Goal: Task Accomplishment & Management: Manage account settings

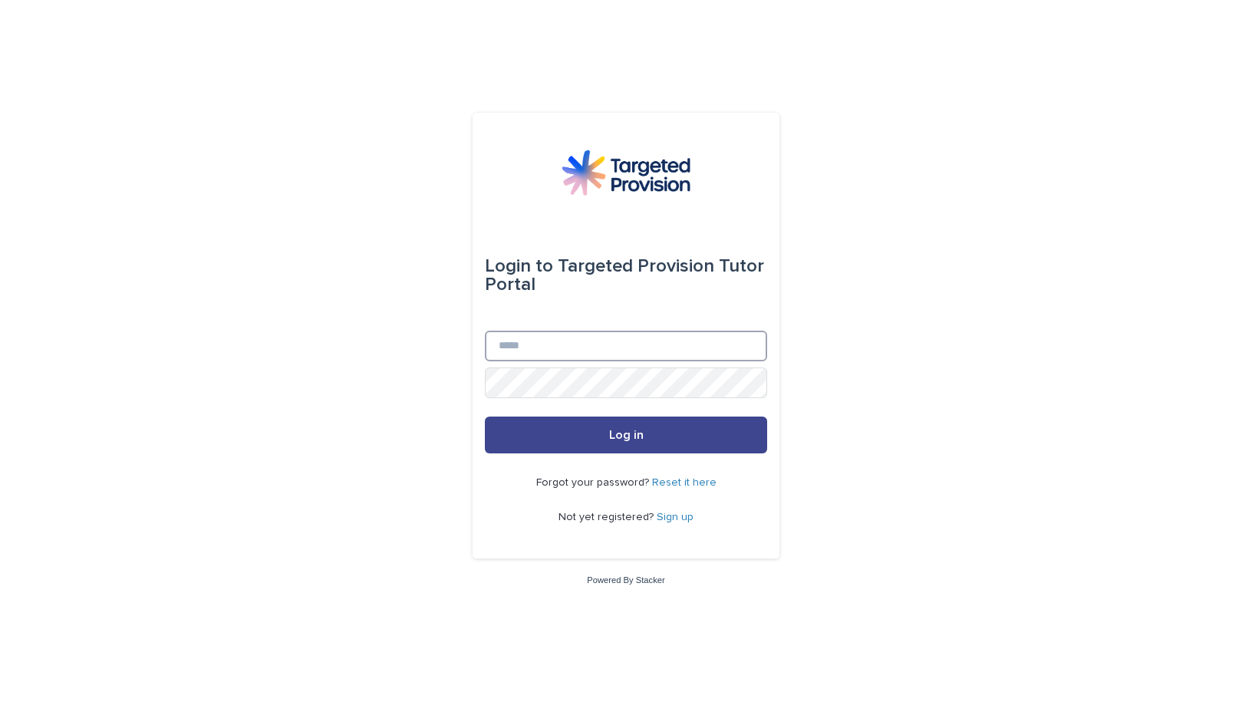
type input "**********"
click at [624, 426] on button "Log in" at bounding box center [626, 435] width 282 height 37
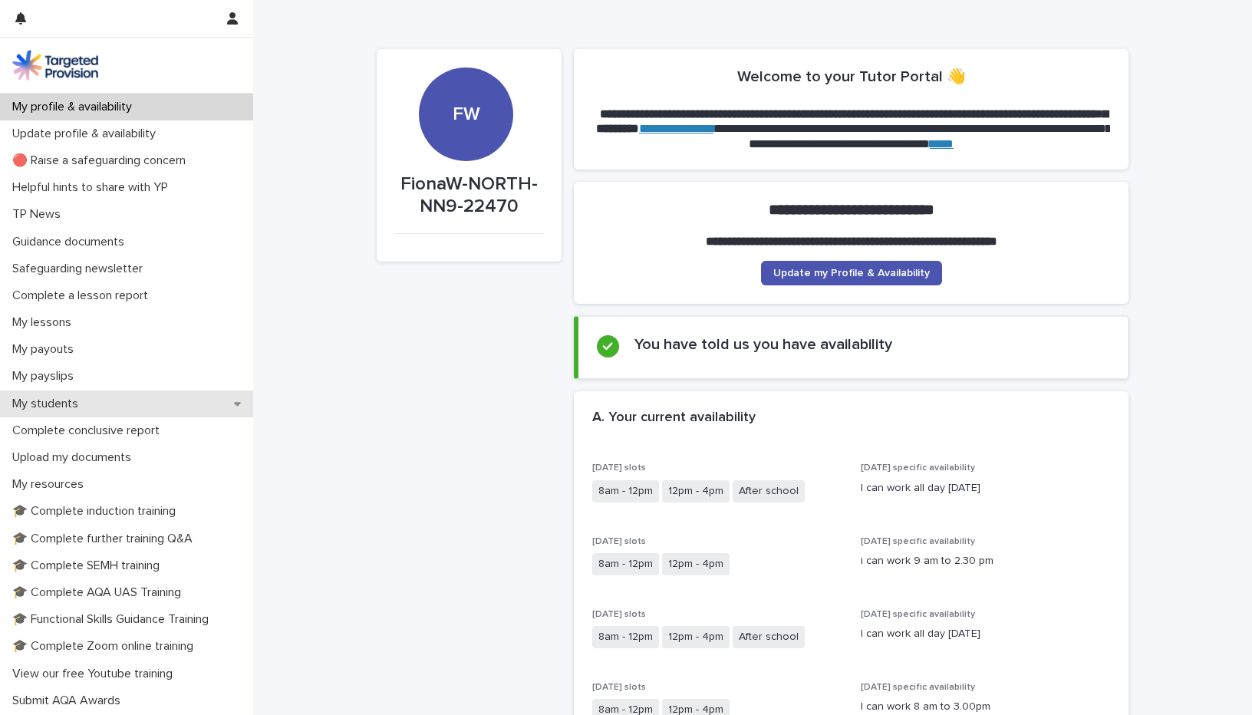
click at [64, 406] on p "My students" at bounding box center [48, 404] width 84 height 15
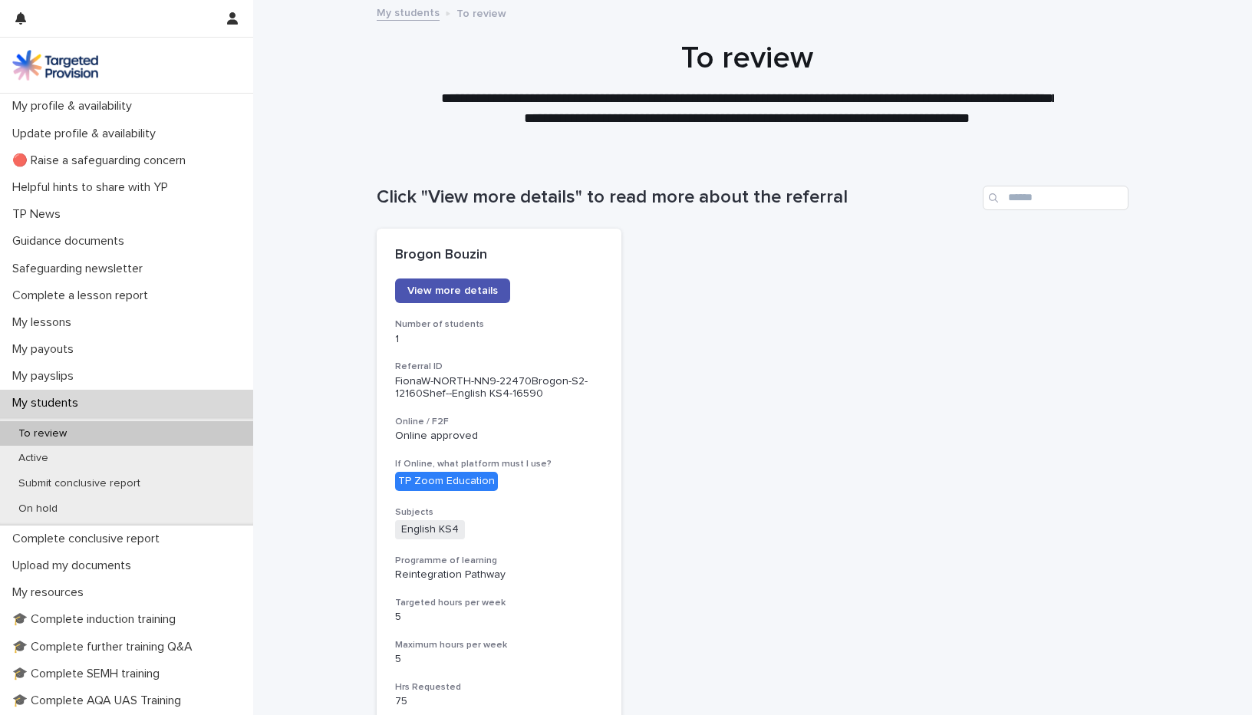
click at [435, 478] on div "TP Zoom Education" at bounding box center [446, 481] width 103 height 19
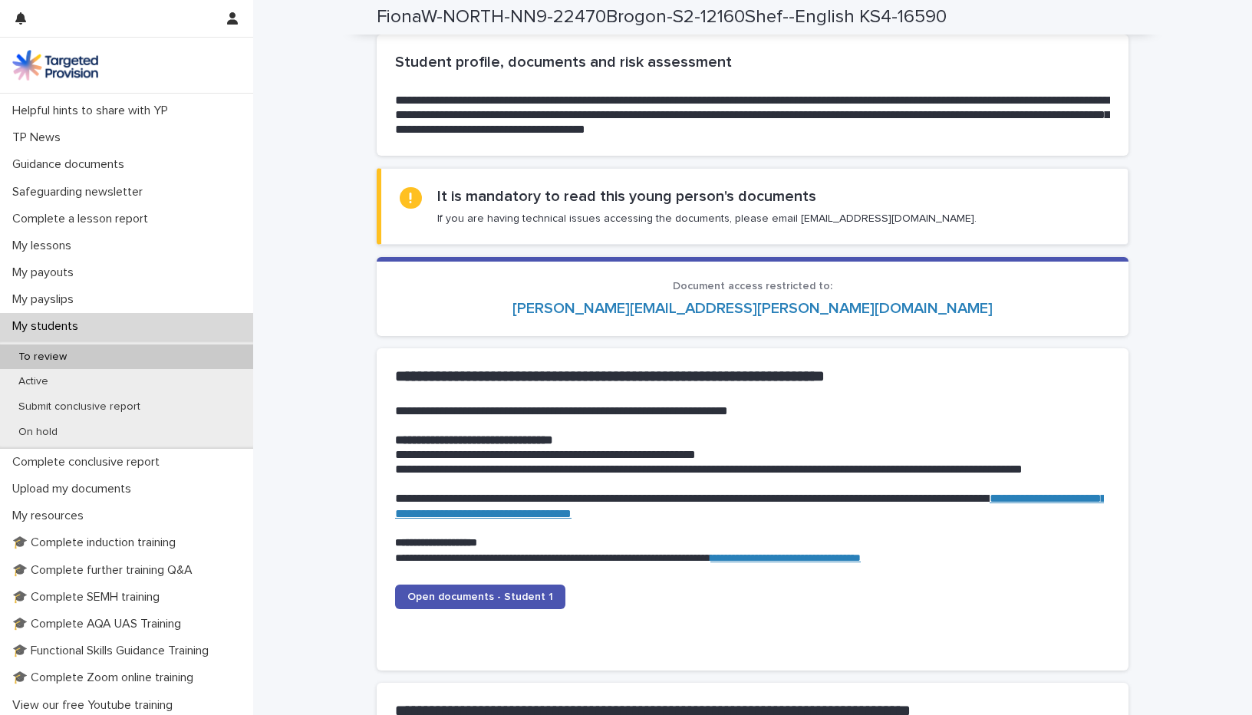
scroll to position [1305, 0]
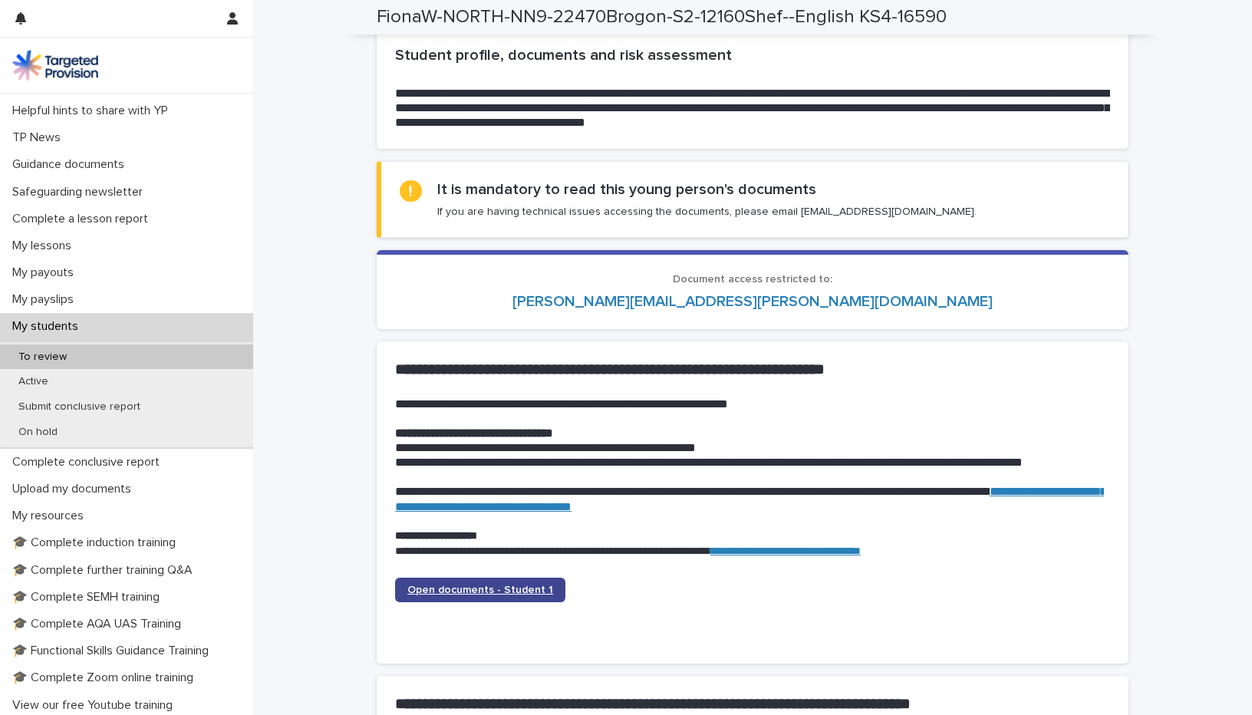
click at [483, 593] on span "Open documents - Student 1" at bounding box center [481, 590] width 146 height 11
click at [460, 588] on span "Open documents - Student 1" at bounding box center [481, 590] width 146 height 11
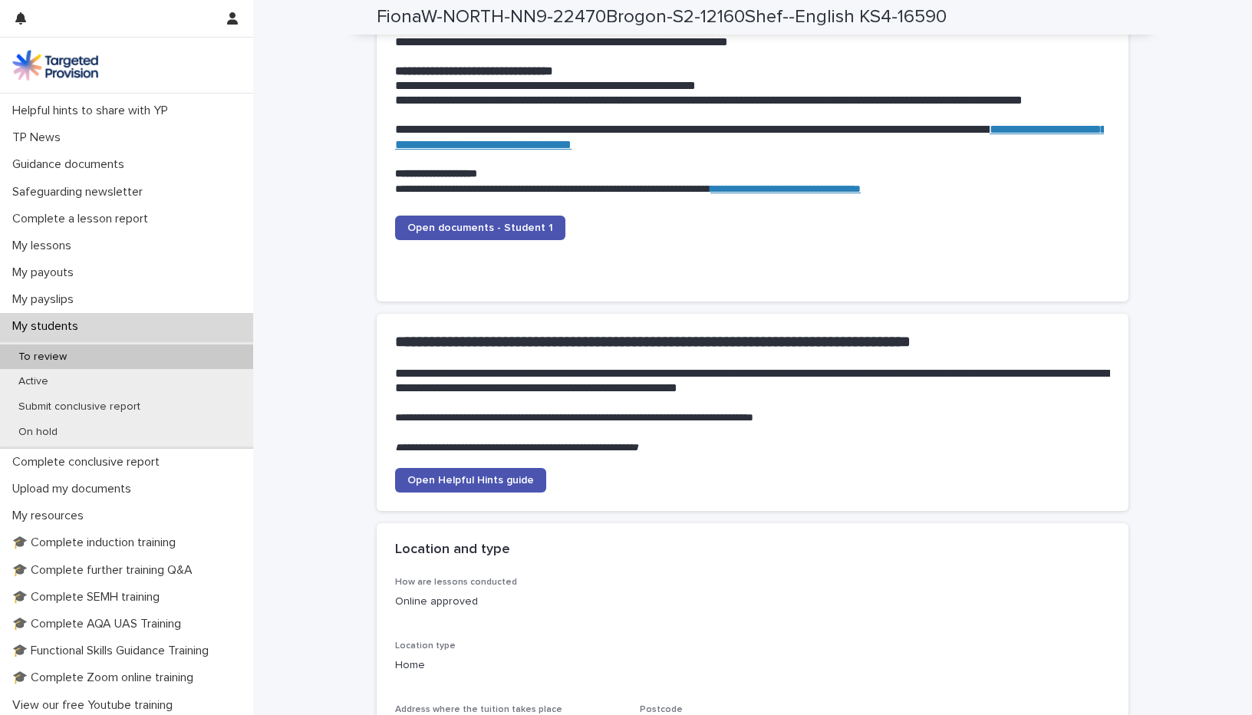
scroll to position [1631, 0]
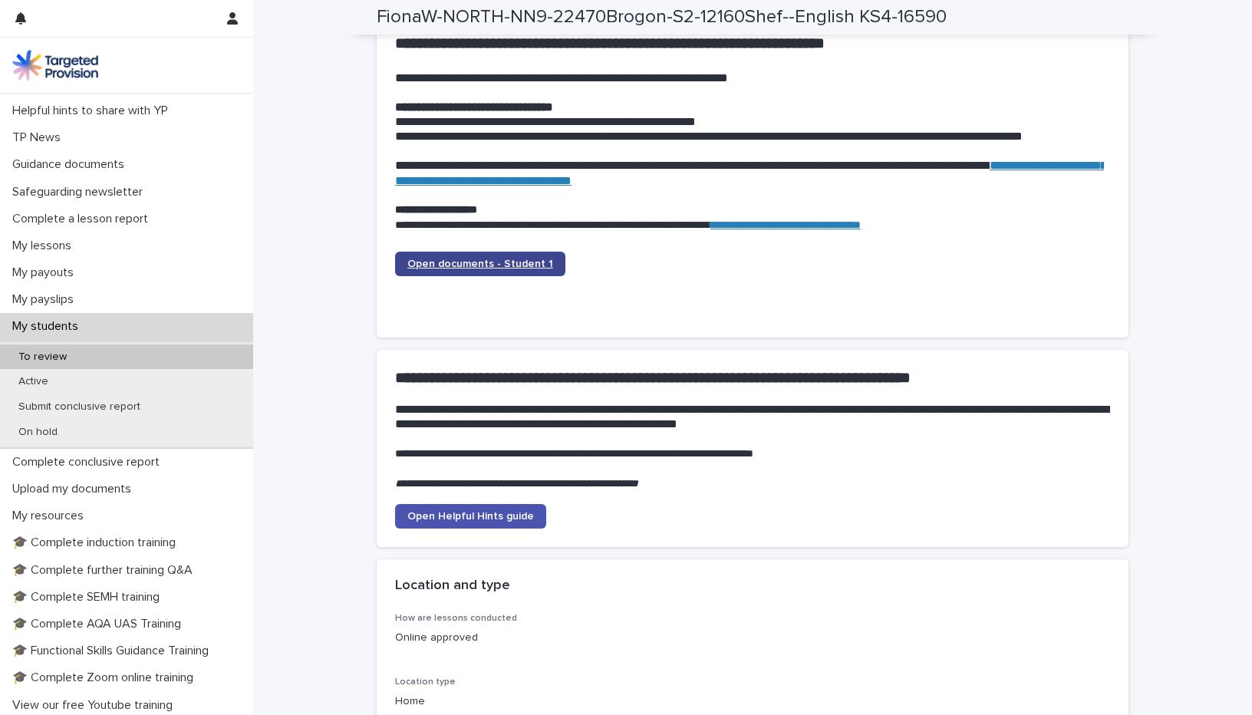
click at [501, 262] on span "Open documents - Student 1" at bounding box center [481, 264] width 146 height 11
